Goal: Task Accomplishment & Management: Manage account settings

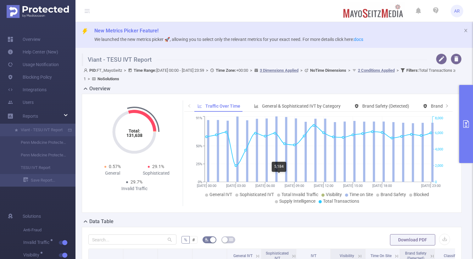
scroll to position [132, 0]
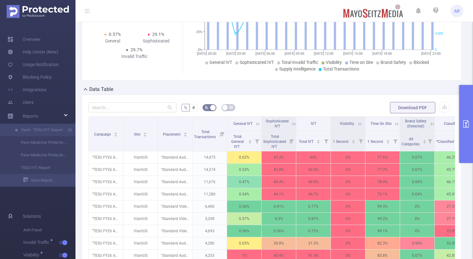
click at [470, 118] on button "primary" at bounding box center [466, 124] width 14 height 78
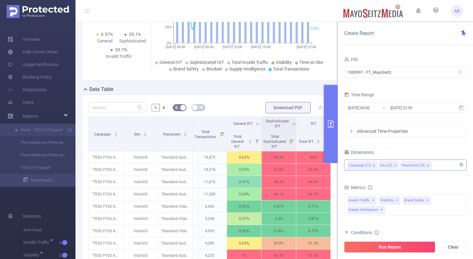
click at [394, 165] on icon "icon: close" at bounding box center [395, 165] width 2 height 2
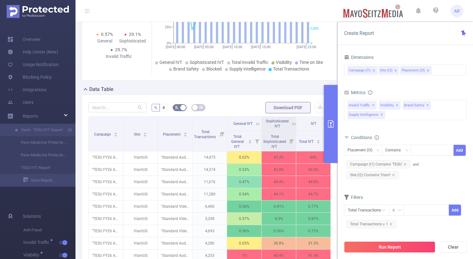
click at [310, 77] on div "Total: 131,638 Total: 131,638 0.57% General 29.1% Sophisticated 29.7% Invalid T…" at bounding box center [209, 21] width 255 height 119
click at [335, 112] on button "primary" at bounding box center [331, 124] width 14 height 78
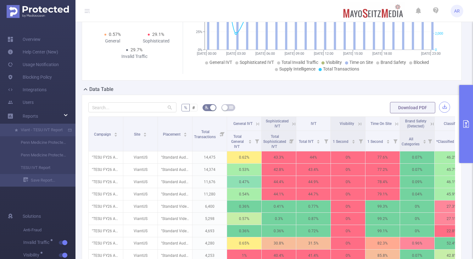
click at [447, 107] on button "button" at bounding box center [444, 106] width 11 height 11
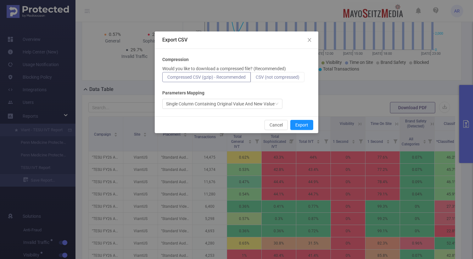
click at [277, 76] on span "CSV (not compressed)" at bounding box center [277, 76] width 44 height 5
click at [255, 79] on input "CSV (not compressed)" at bounding box center [255, 79] width 0 height 0
click at [304, 125] on button "Export" at bounding box center [301, 125] width 23 height 10
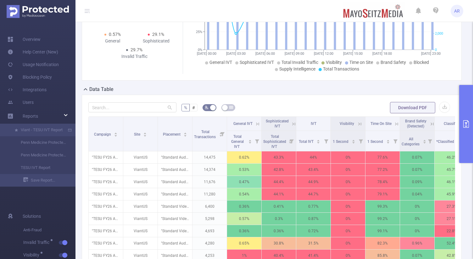
click at [460, 112] on button "primary" at bounding box center [466, 124] width 14 height 78
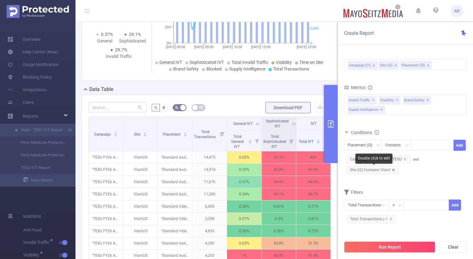
click at [392, 170] on icon "icon: close" at bounding box center [393, 169] width 3 height 3
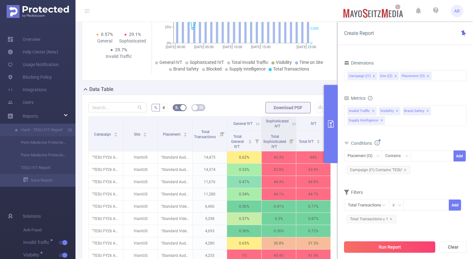
click at [381, 244] on button "Run Report" at bounding box center [389, 246] width 91 height 11
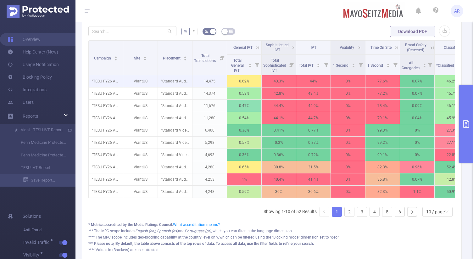
scroll to position [198, 0]
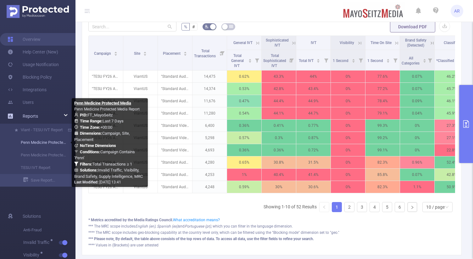
click at [30, 142] on link "Penn Medicine Protected Media" at bounding box center [40, 142] width 55 height 13
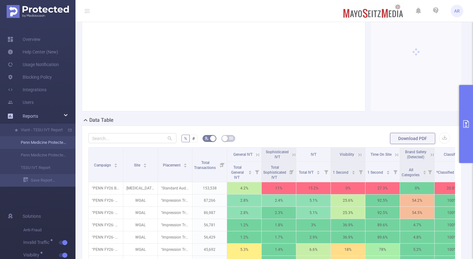
scroll to position [213, 0]
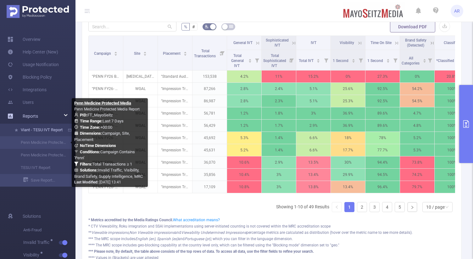
click at [33, 130] on link "Viant - TESU IVT Report" at bounding box center [40, 129] width 55 height 13
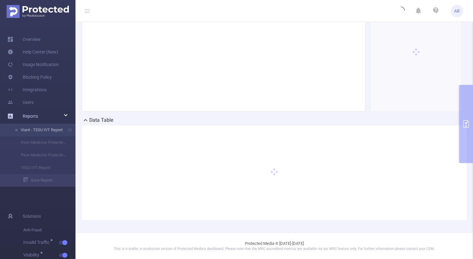
scroll to position [16, 0]
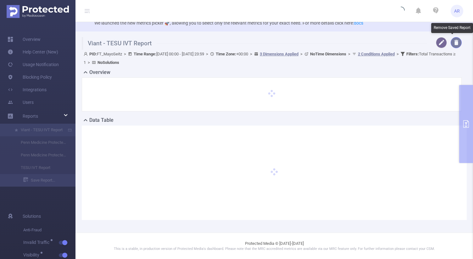
type input "[DATE] 00:00"
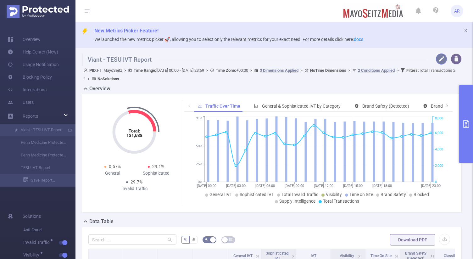
click at [440, 58] on button "button" at bounding box center [440, 58] width 11 height 11
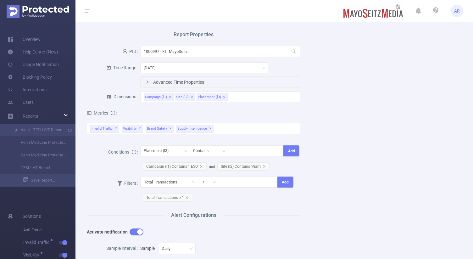
scroll to position [54, 0]
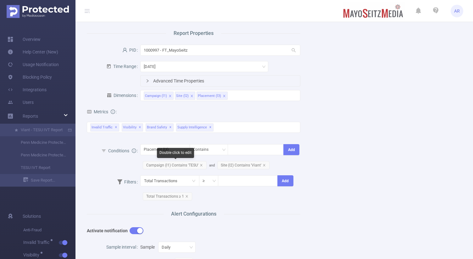
click at [170, 162] on span "Campaign (l1) Contains 'TESU'" at bounding box center [175, 165] width 64 height 8
click at [247, 149] on icon "icon: close" at bounding box center [246, 149] width 3 height 3
click at [249, 151] on div at bounding box center [255, 149] width 49 height 10
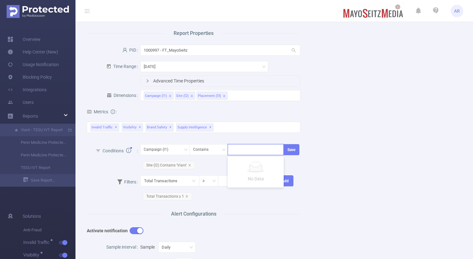
paste input "286139"
type input "286139"
click at [294, 149] on button "Save" at bounding box center [291, 149] width 16 height 11
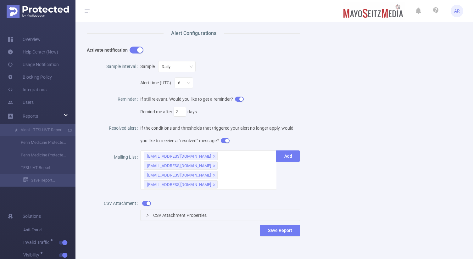
scroll to position [241, 0]
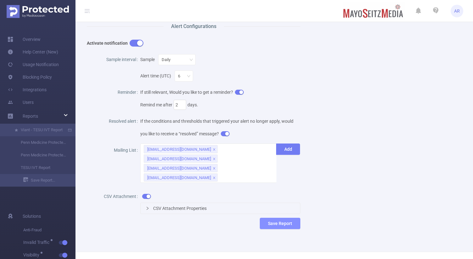
click at [275, 217] on button "Save Report" at bounding box center [280, 222] width 41 height 11
click at [306, 185] on button "Save" at bounding box center [309, 185] width 14 height 8
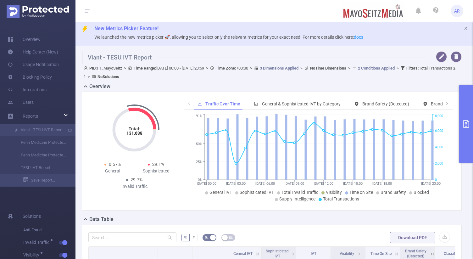
scroll to position [0, 0]
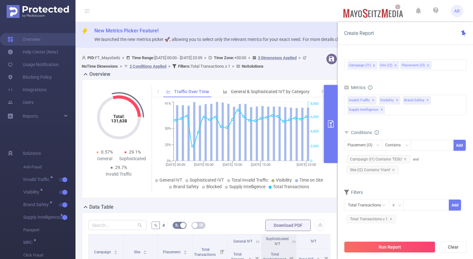
click at [333, 112] on button "primary" at bounding box center [331, 124] width 14 height 78
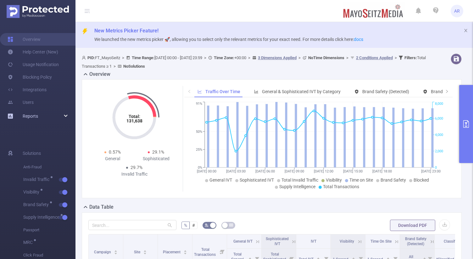
click at [42, 118] on div "Reports" at bounding box center [37, 116] width 75 height 13
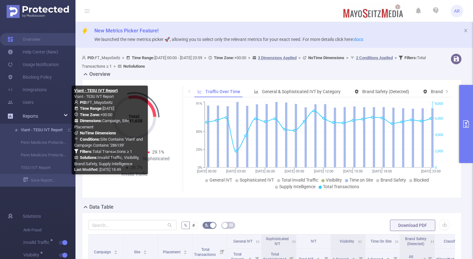
click at [39, 134] on link "Viant - TESU IVT Report" at bounding box center [40, 129] width 55 height 13
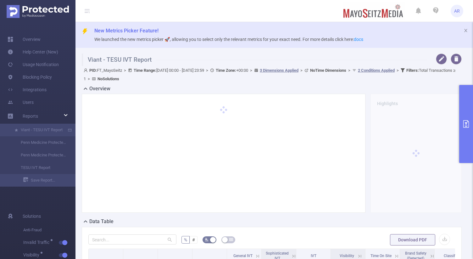
click at [465, 107] on button "primary" at bounding box center [466, 124] width 14 height 78
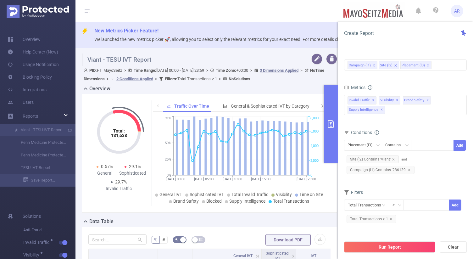
click at [331, 114] on button "primary" at bounding box center [331, 124] width 14 height 78
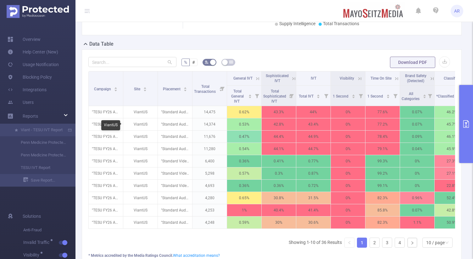
scroll to position [178, 0]
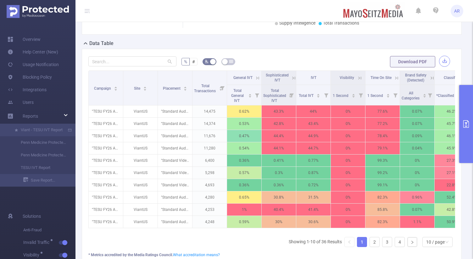
click at [444, 60] on button "button" at bounding box center [444, 61] width 11 height 11
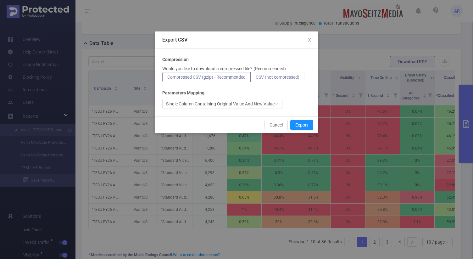
click at [272, 76] on span "CSV (not compressed)" at bounding box center [277, 76] width 44 height 5
click at [255, 79] on input "CSV (not compressed)" at bounding box center [255, 79] width 0 height 0
click at [299, 125] on button "Export" at bounding box center [301, 125] width 23 height 10
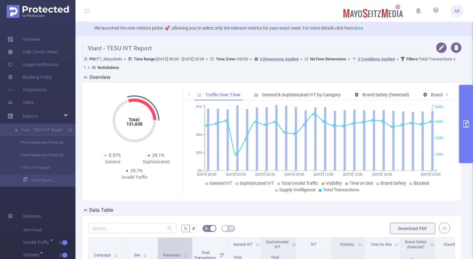
scroll to position [0, 0]
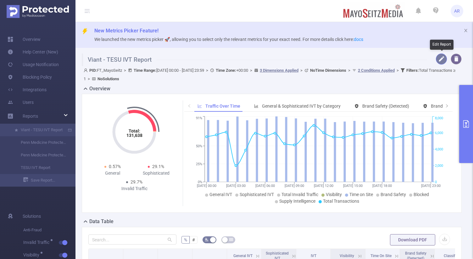
click at [441, 59] on button "button" at bounding box center [440, 58] width 11 height 11
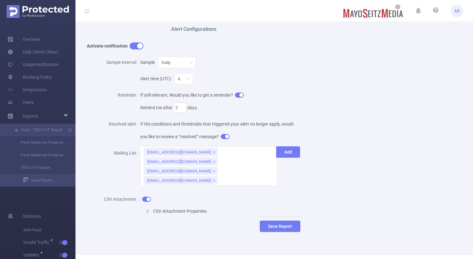
scroll to position [241, 0]
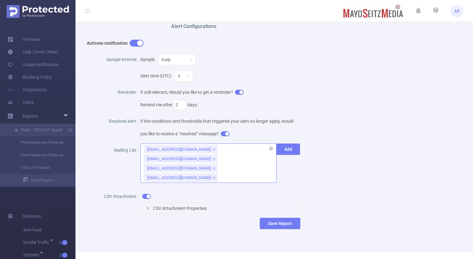
click at [251, 161] on div "[EMAIL_ADDRESS][DOMAIN_NAME] [EMAIL_ADDRESS][DOMAIN_NAME] [EMAIL_ADDRESS][DOMAI…" at bounding box center [208, 162] width 136 height 39
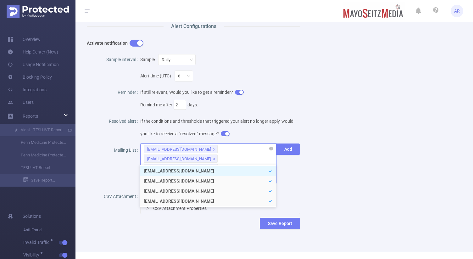
click at [251, 161] on div "[EMAIL_ADDRESS][DOMAIN_NAME] [EMAIL_ADDRESS][DOMAIN_NAME] [EMAIL_ADDRESS][DOMAI…" at bounding box center [208, 162] width 136 height 39
drag, startPoint x: 250, startPoint y: 161, endPoint x: 142, endPoint y: 143, distance: 109.5
click at [142, 143] on div "[EMAIL_ADDRESS][DOMAIN_NAME] [EMAIL_ADDRESS][DOMAIN_NAME] [EMAIL_ADDRESS][DOMAI…" at bounding box center [208, 162] width 136 height 39
drag, startPoint x: 255, startPoint y: 158, endPoint x: 167, endPoint y: 138, distance: 90.6
click at [167, 138] on div "Sample interval Sample Daily Alert time (UTC) 6 Reminder If still relevant, Wou…" at bounding box center [193, 135] width 213 height 166
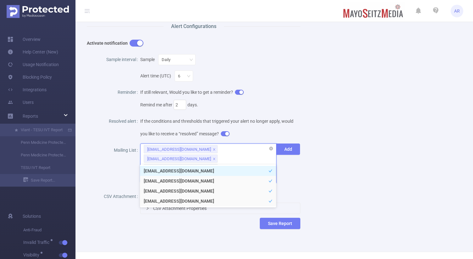
drag, startPoint x: 259, startPoint y: 159, endPoint x: 164, endPoint y: 150, distance: 95.0
click at [164, 150] on div "[EMAIL_ADDRESS][DOMAIN_NAME] [EMAIL_ADDRESS][DOMAIN_NAME] [EMAIL_ADDRESS][DOMAI…" at bounding box center [208, 162] width 136 height 39
click at [216, 176] on icon "icon: close" at bounding box center [213, 177] width 3 height 3
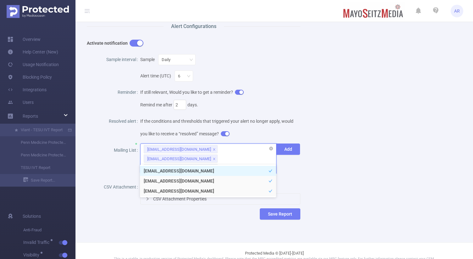
click at [216, 157] on icon "icon: close" at bounding box center [213, 158] width 3 height 3
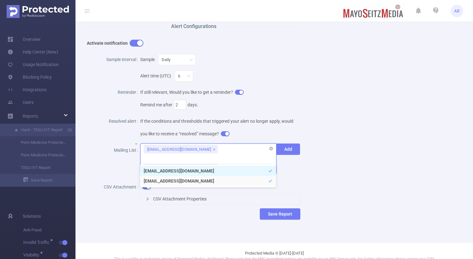
scroll to position [232, 0]
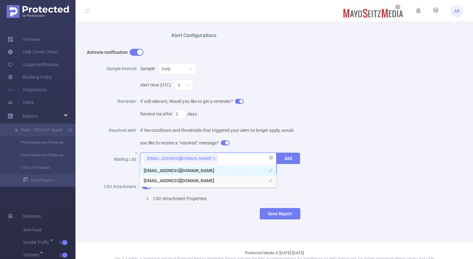
click at [216, 166] on icon "icon: close" at bounding box center [213, 167] width 3 height 3
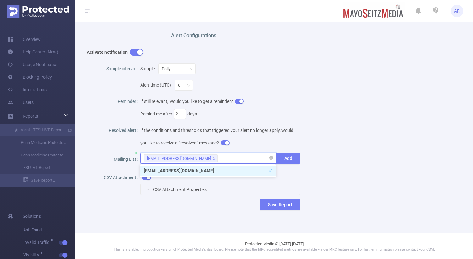
click at [213, 157] on icon "icon: close" at bounding box center [214, 158] width 2 height 2
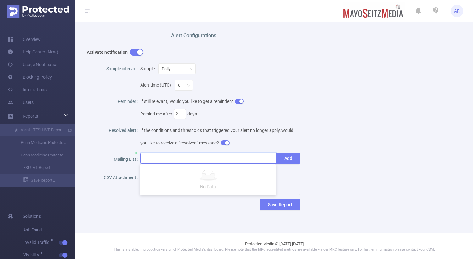
click at [209, 158] on div at bounding box center [208, 158] width 129 height 10
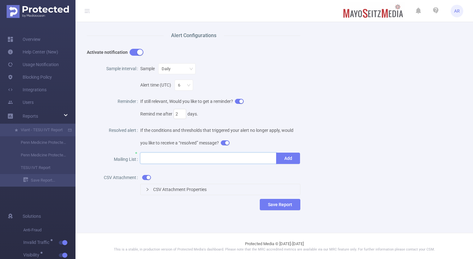
paste input "[EMAIL_ADDRESS][DOMAIN_NAME]"
type input "[EMAIL_ADDRESS][DOMAIN_NAME]"
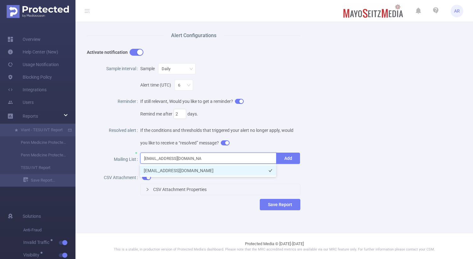
click at [265, 168] on li "[EMAIL_ADDRESS][DOMAIN_NAME]" at bounding box center [208, 170] width 136 height 10
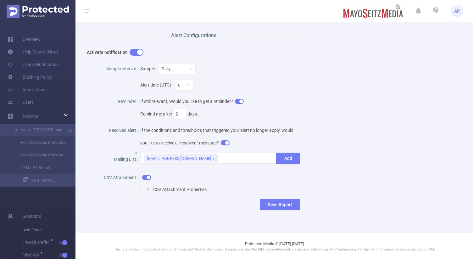
click at [166, 203] on div "Save Report" at bounding box center [193, 204] width 213 height 11
click at [175, 69] on div "Daily" at bounding box center [168, 68] width 13 height 10
click at [169, 80] on li "Hourly" at bounding box center [175, 81] width 41 height 10
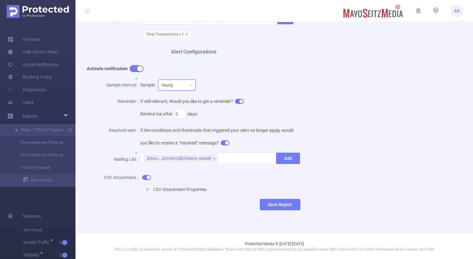
click at [173, 80] on div "Hourly" at bounding box center [170, 85] width 16 height 10
click at [164, 106] on li "Daily" at bounding box center [175, 107] width 41 height 10
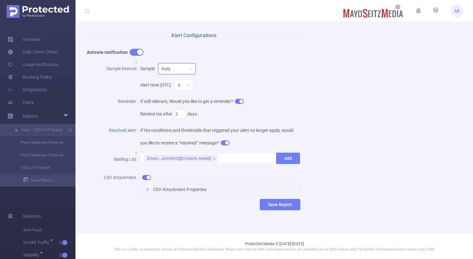
click at [183, 71] on div "Daily" at bounding box center [177, 68] width 30 height 10
click at [177, 80] on li "Hourly" at bounding box center [175, 81] width 41 height 10
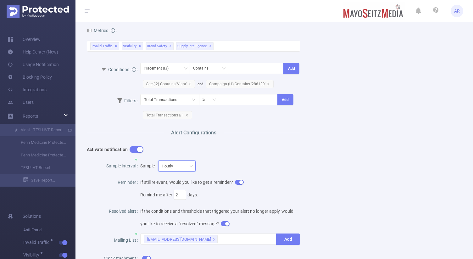
scroll to position [216, 0]
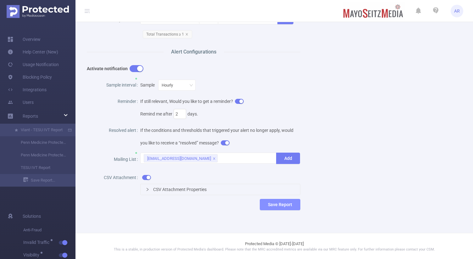
click at [276, 200] on button "Save Report" at bounding box center [280, 204] width 41 height 11
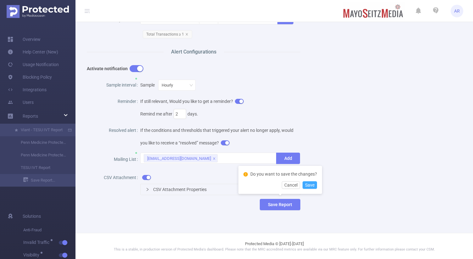
click at [307, 185] on button "Save" at bounding box center [309, 185] width 14 height 8
